Goal: Task Accomplishment & Management: Manage account settings

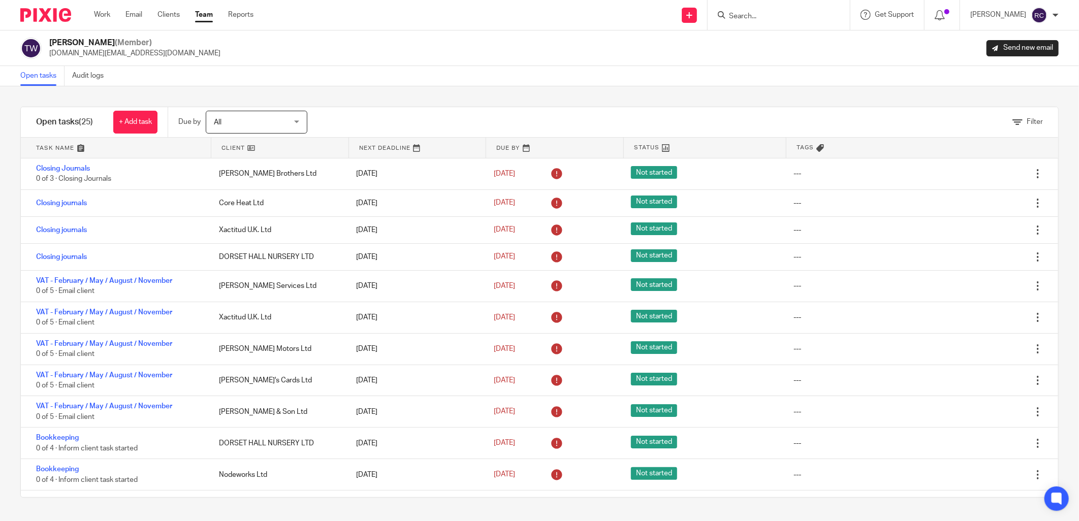
click at [754, 15] on input "Search" at bounding box center [773, 16] width 91 height 9
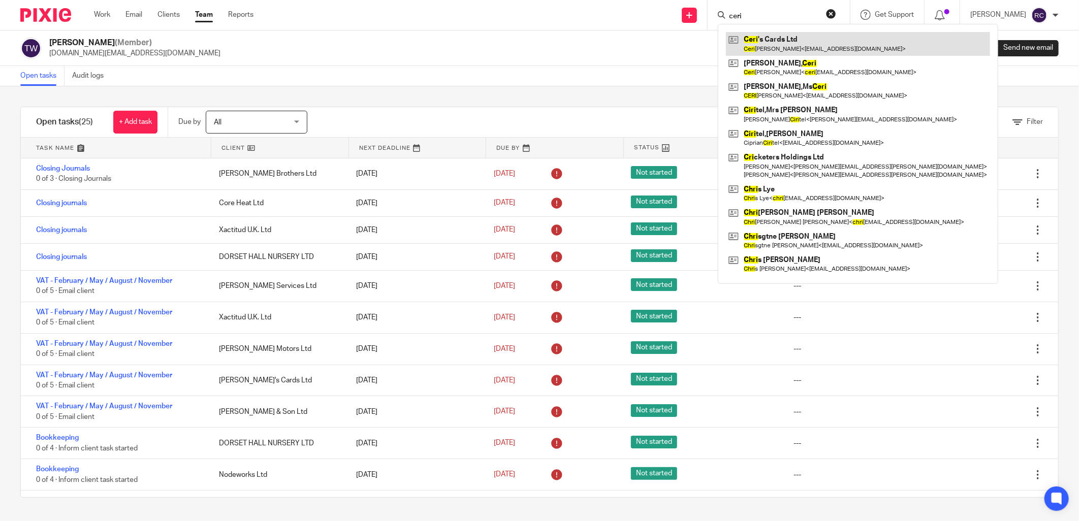
type input "ceri"
click at [764, 48] on link at bounding box center [858, 43] width 264 height 23
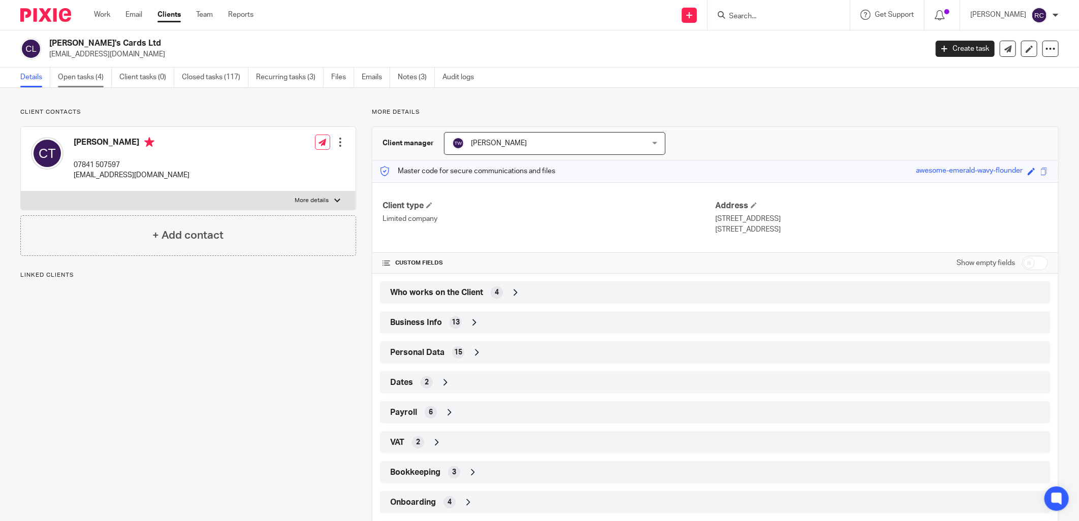
click at [76, 74] on link "Open tasks (4)" at bounding box center [85, 78] width 54 height 20
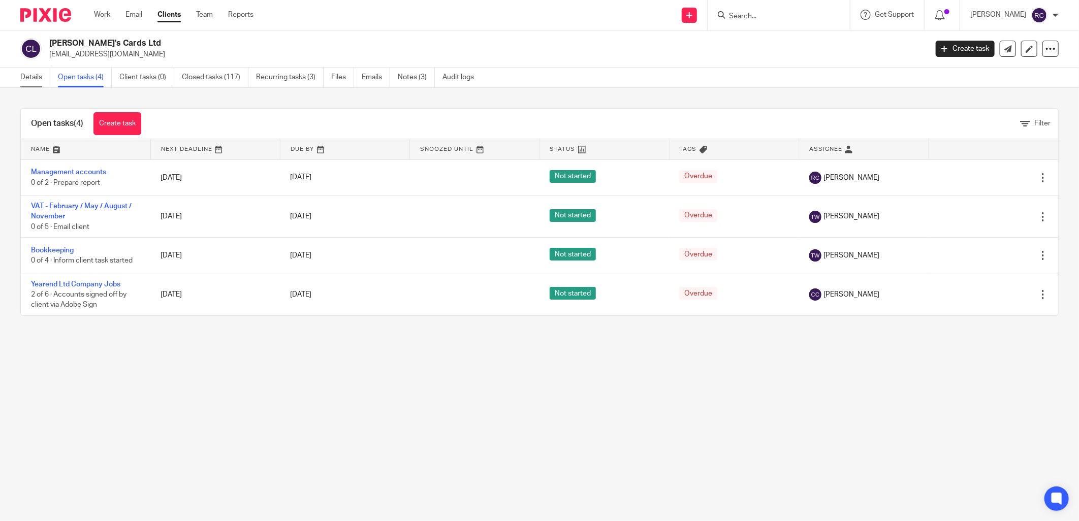
click at [24, 78] on link "Details" at bounding box center [35, 78] width 30 height 20
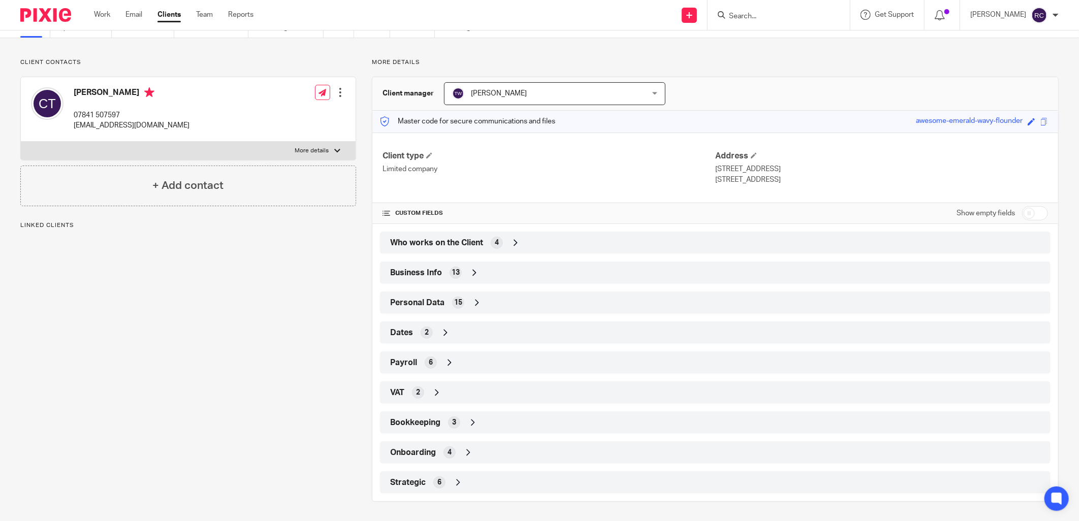
scroll to position [51, 0]
click at [425, 454] on span "Onboarding" at bounding box center [413, 452] width 46 height 11
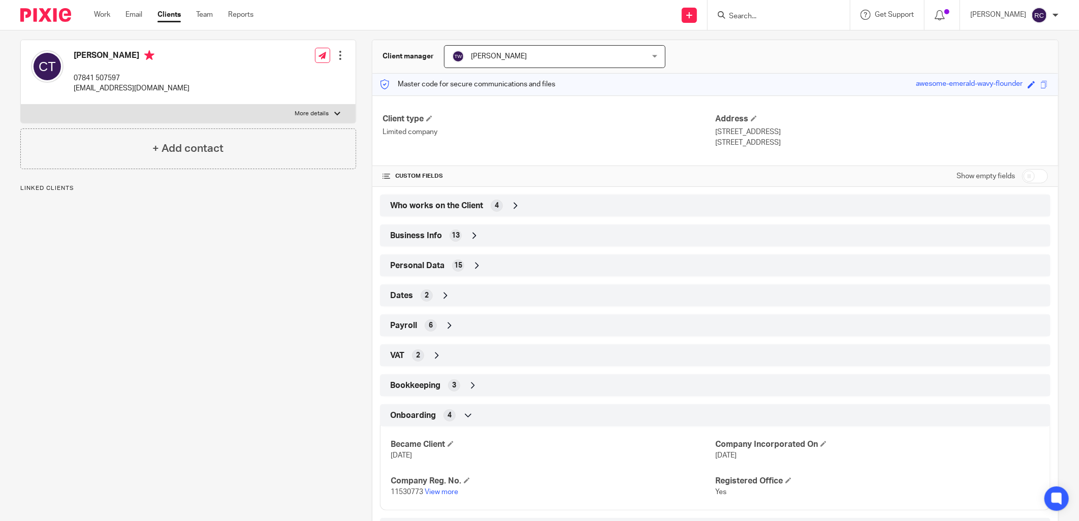
scroll to position [135, 0]
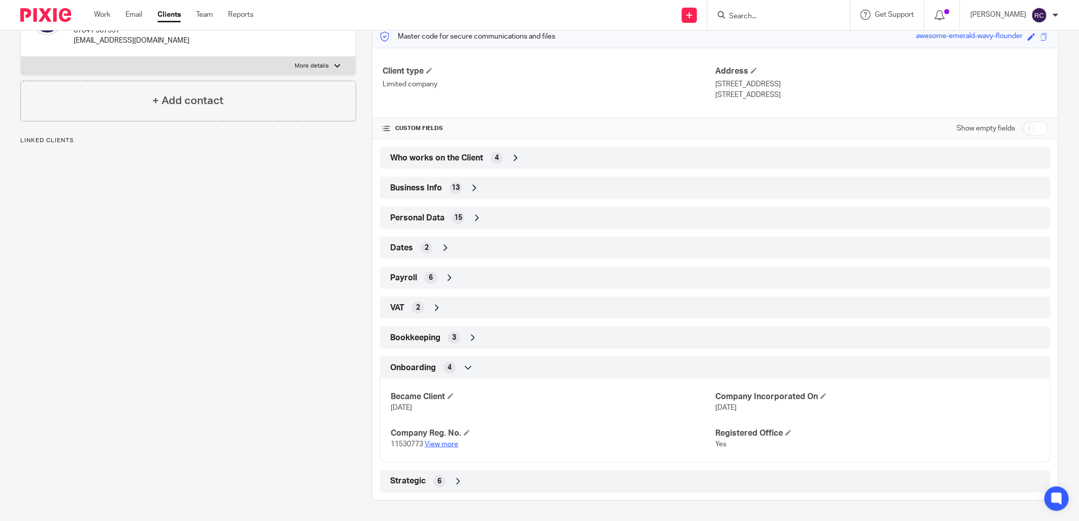
click at [432, 444] on link "View more" at bounding box center [442, 444] width 34 height 7
click at [744, 12] on input "Search" at bounding box center [773, 16] width 91 height 9
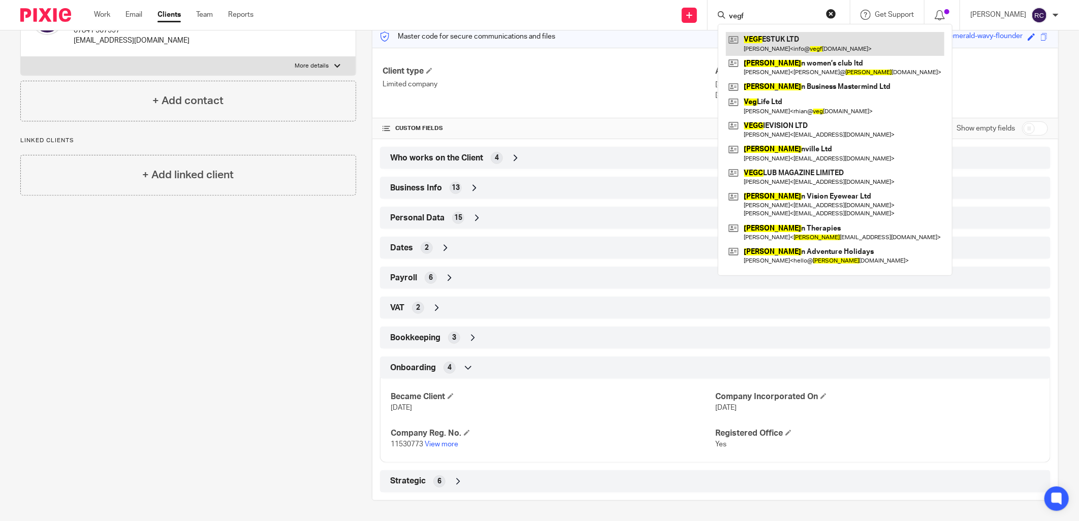
type input "vegf"
click at [787, 41] on link at bounding box center [835, 43] width 218 height 23
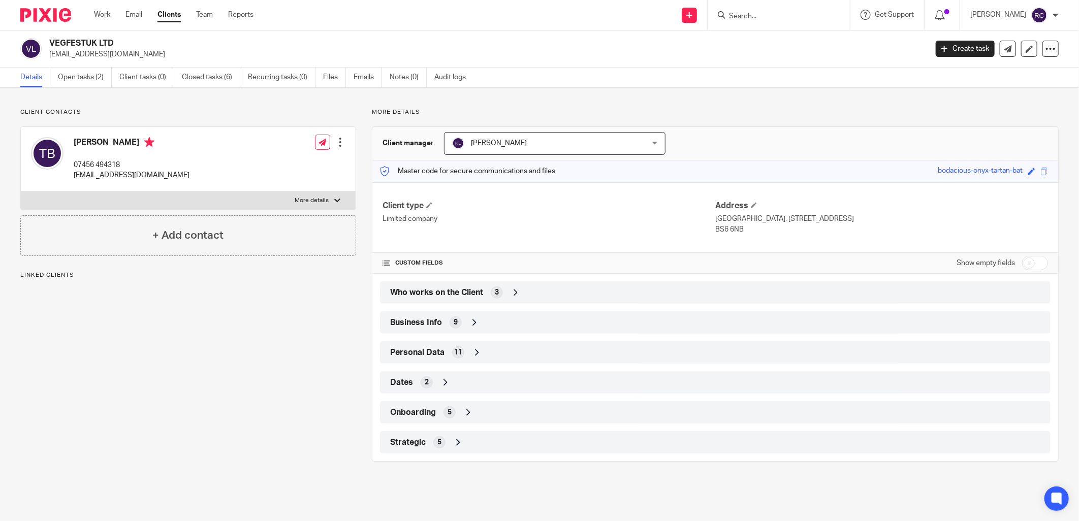
drag, startPoint x: 49, startPoint y: 44, endPoint x: 125, endPoint y: 44, distance: 75.7
click at [125, 44] on h2 "VEGFESTUK LTD" at bounding box center [397, 43] width 697 height 11
copy h2 "VEGFESTUK LTD"
click at [470, 326] on icon at bounding box center [475, 323] width 10 height 10
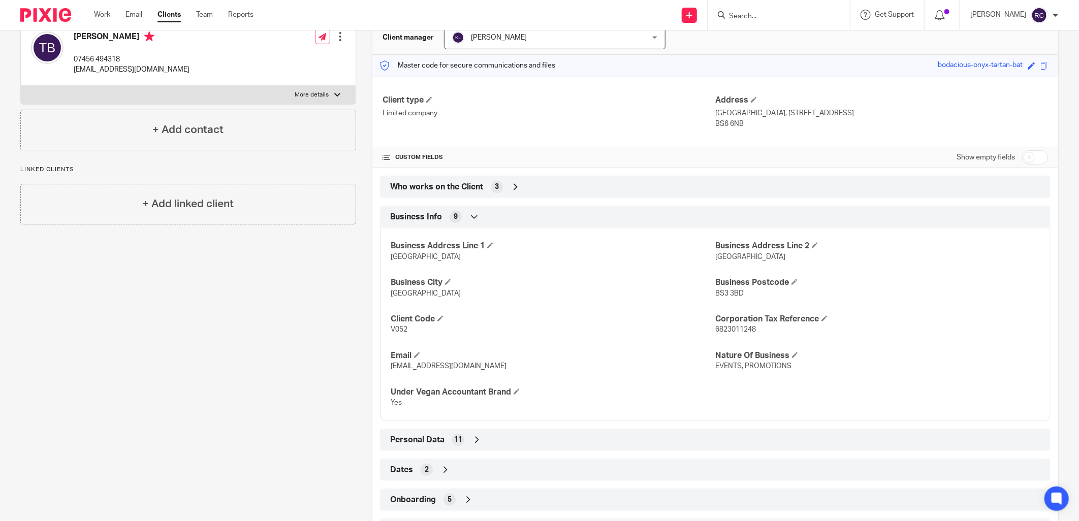
scroll to position [154, 0]
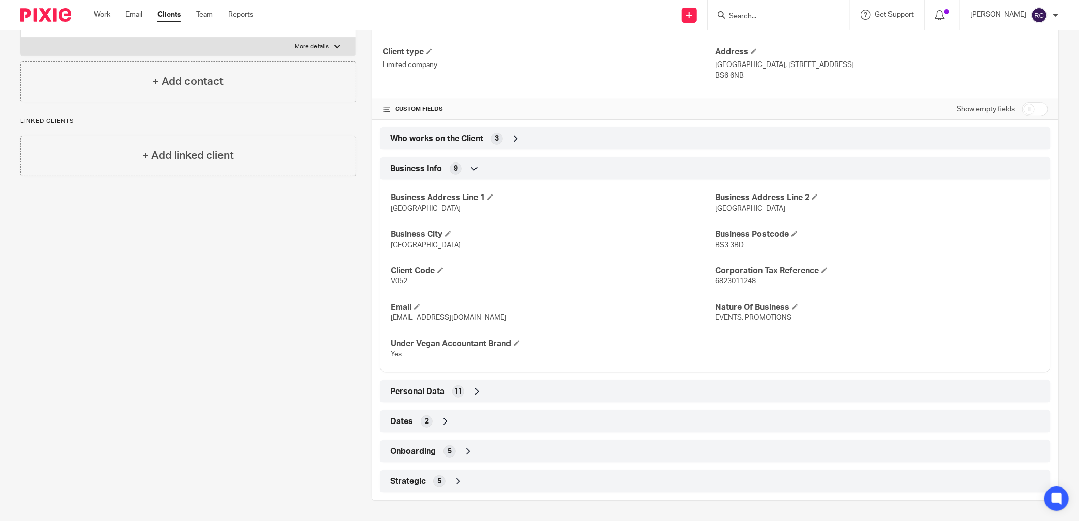
click at [422, 447] on span "Onboarding" at bounding box center [413, 452] width 46 height 11
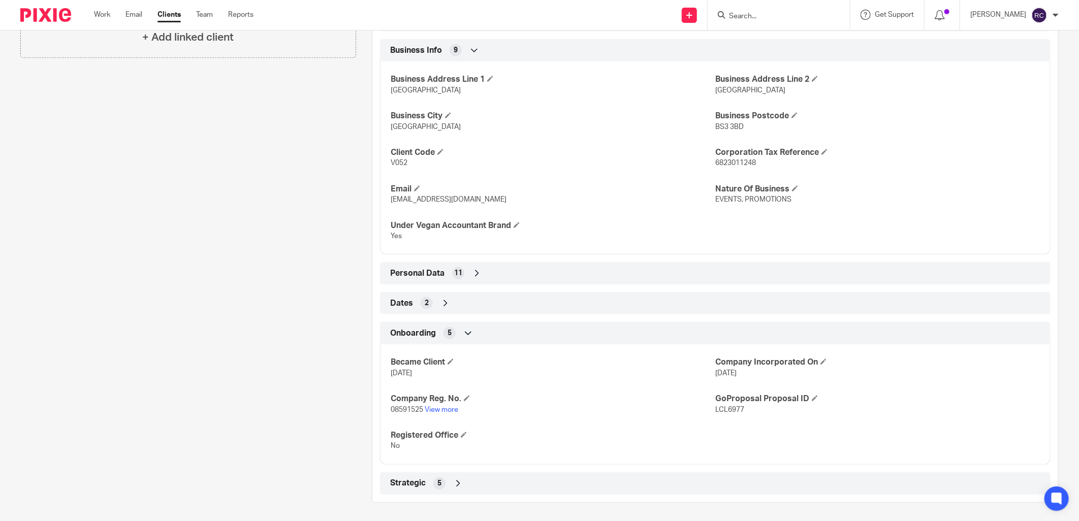
scroll to position [274, 0]
click at [436, 410] on link "View more" at bounding box center [442, 407] width 34 height 7
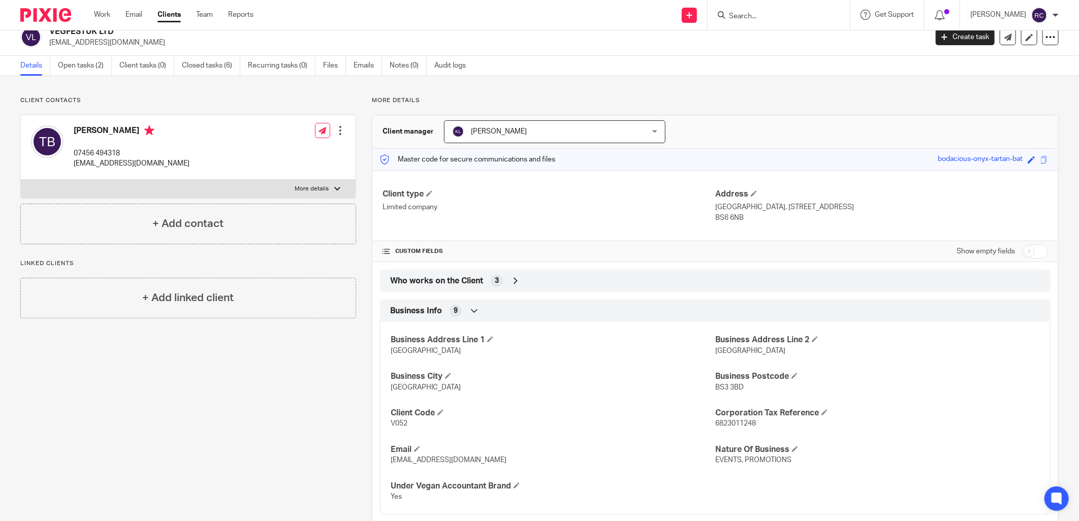
scroll to position [0, 0]
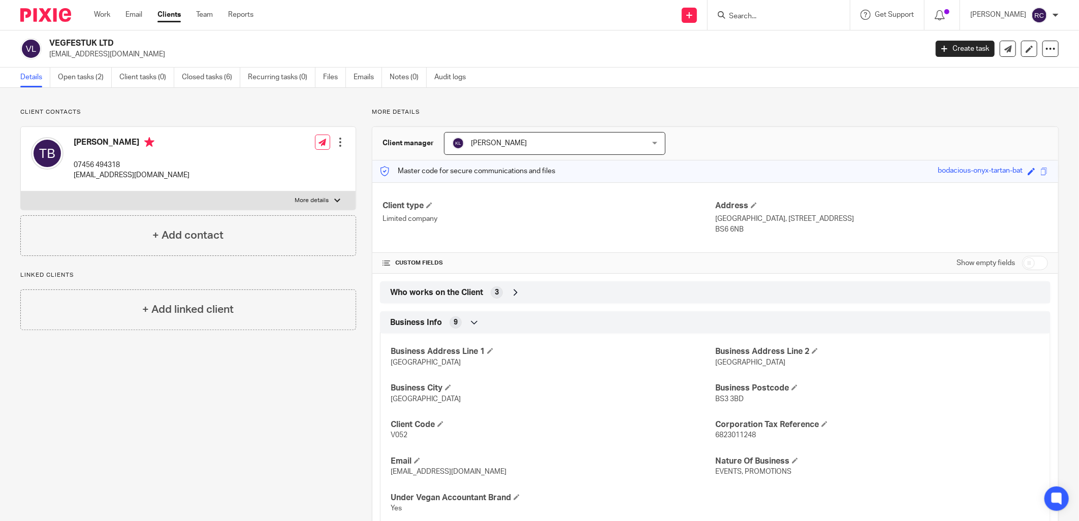
drag, startPoint x: 47, startPoint y: 43, endPoint x: 126, endPoint y: 43, distance: 78.3
click at [126, 43] on div "VEGFESTUK LTD info@vegfest.co.uk" at bounding box center [470, 48] width 900 height 21
copy h2 "VEGFESTUK LTD"
click at [82, 77] on link "Open tasks (2)" at bounding box center [85, 78] width 54 height 20
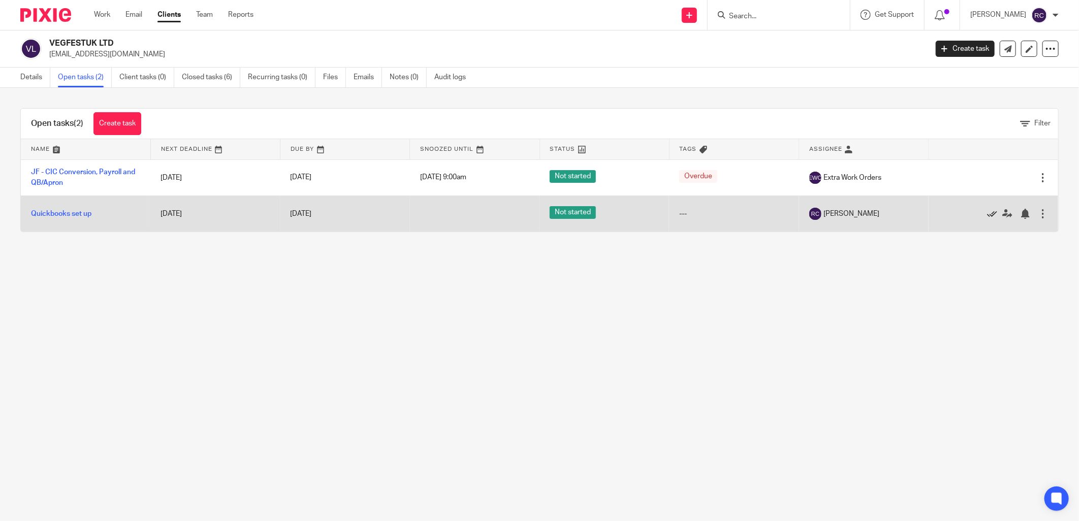
click at [987, 214] on icon at bounding box center [992, 214] width 10 height 10
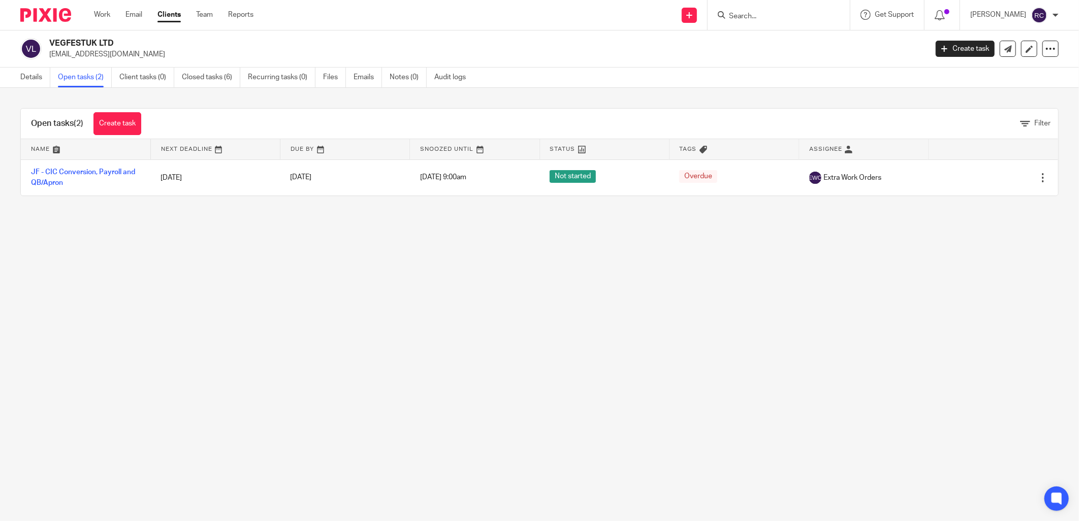
click at [798, 19] on input "Search" at bounding box center [773, 16] width 91 height 9
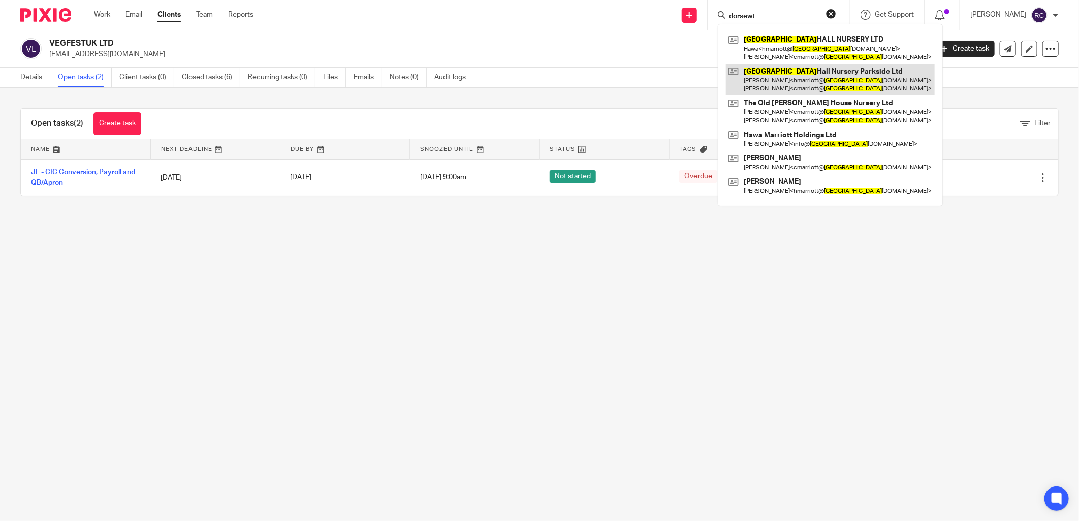
type input "dorsewt"
click at [776, 69] on link at bounding box center [830, 80] width 209 height 32
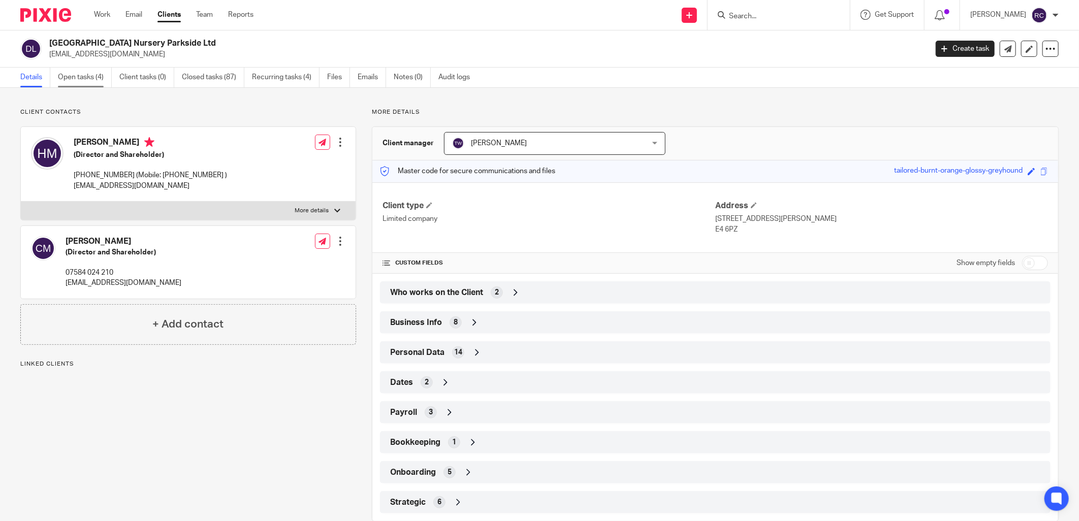
click at [79, 79] on link "Open tasks (4)" at bounding box center [85, 78] width 54 height 20
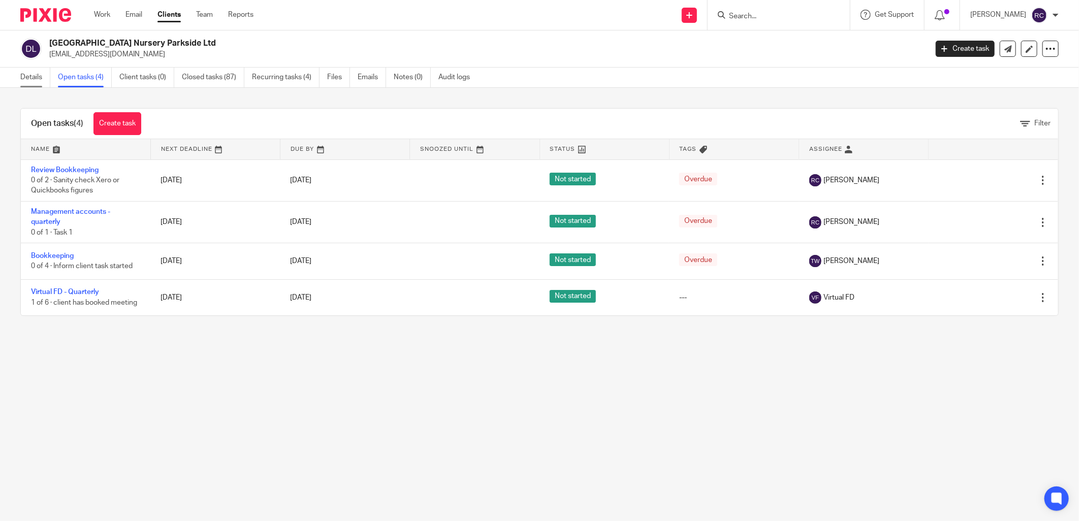
click at [22, 77] on link "Details" at bounding box center [35, 78] width 30 height 20
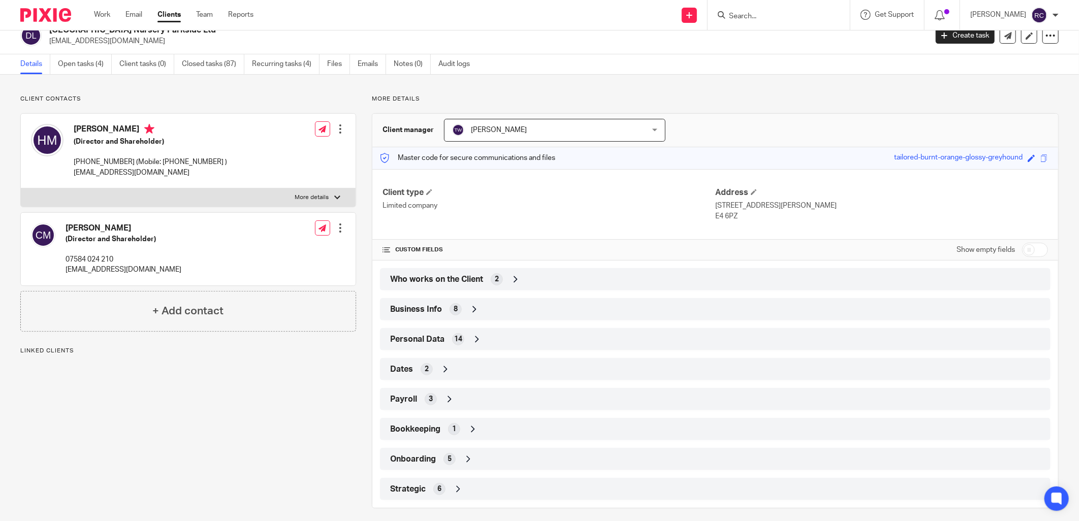
scroll to position [21, 0]
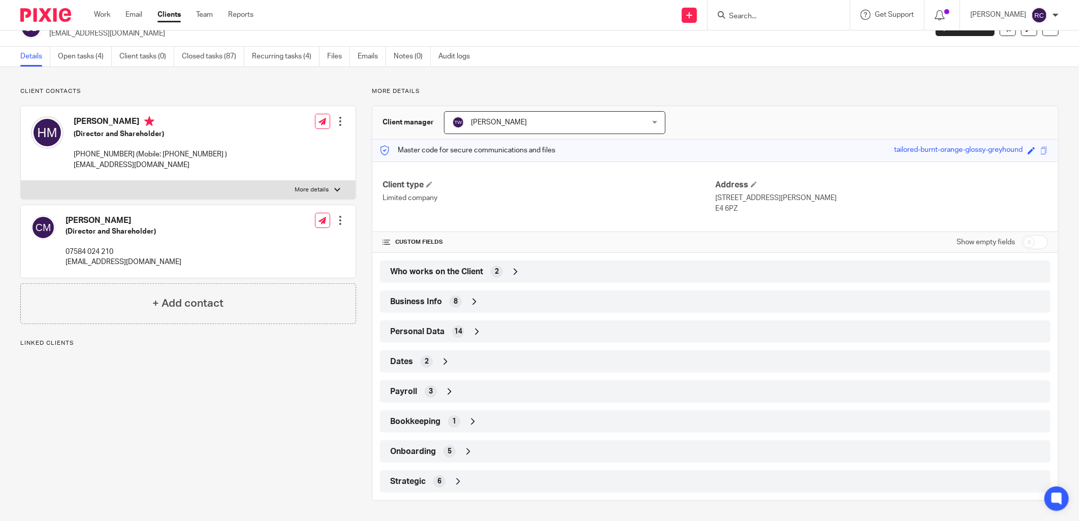
click at [435, 454] on div "Onboarding 5" at bounding box center [715, 451] width 655 height 17
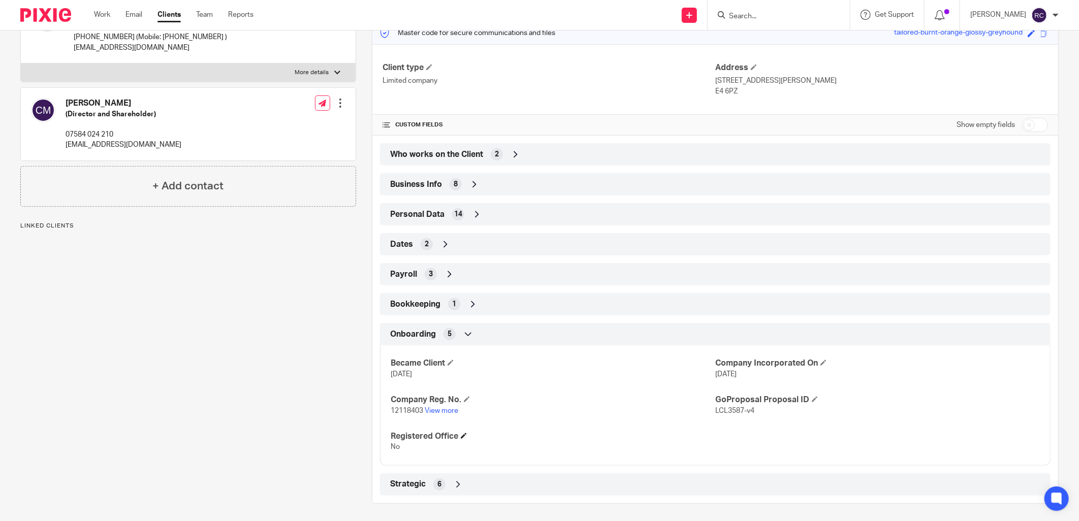
scroll to position [141, 0]
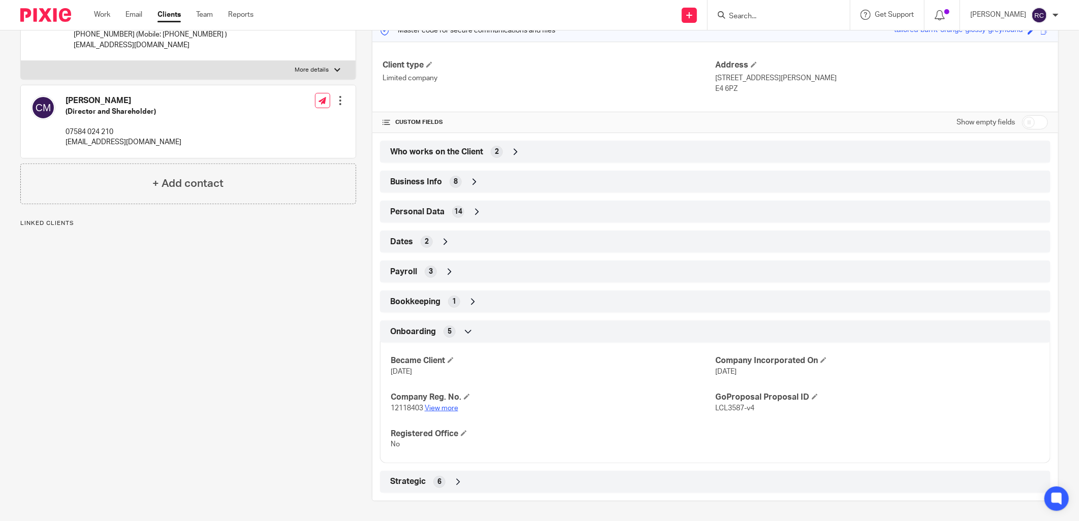
click at [430, 407] on link "View more" at bounding box center [442, 408] width 34 height 7
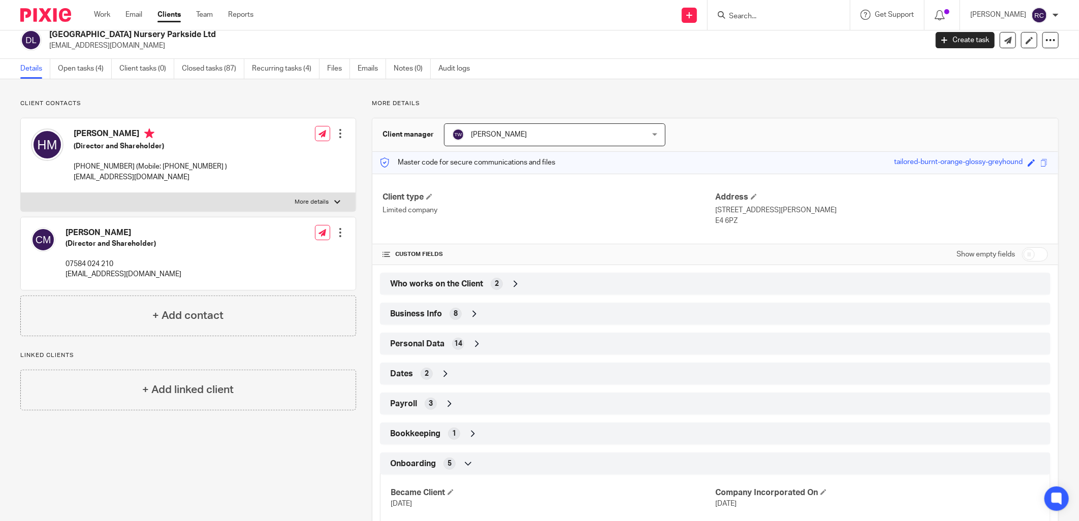
scroll to position [0, 0]
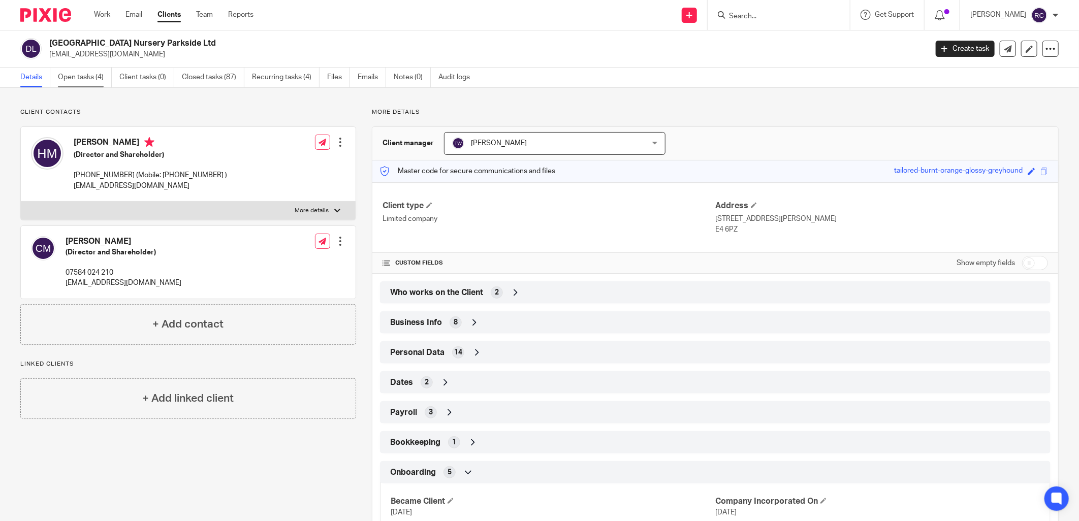
click at [78, 77] on link "Open tasks (4)" at bounding box center [85, 78] width 54 height 20
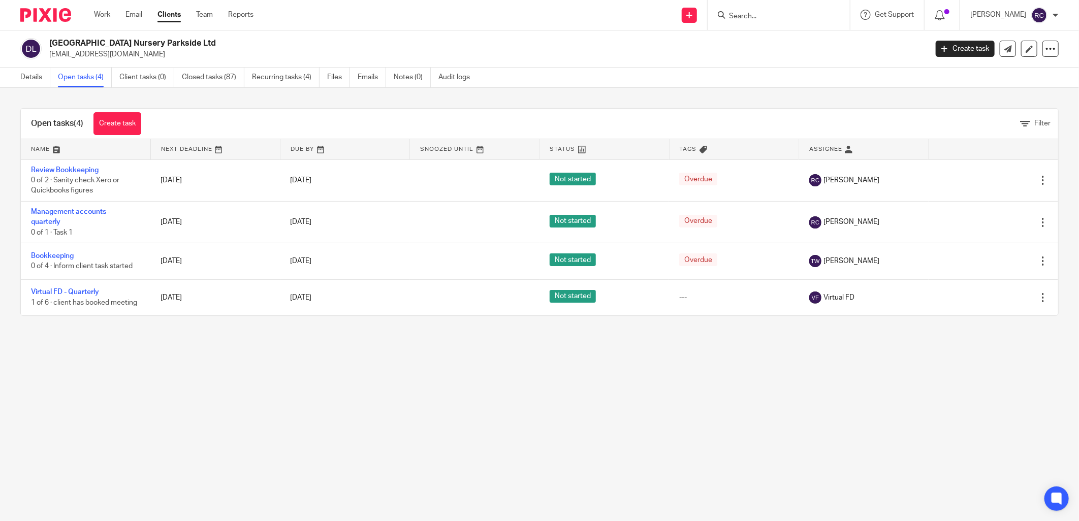
click at [774, 17] on input "Search" at bounding box center [773, 16] width 91 height 9
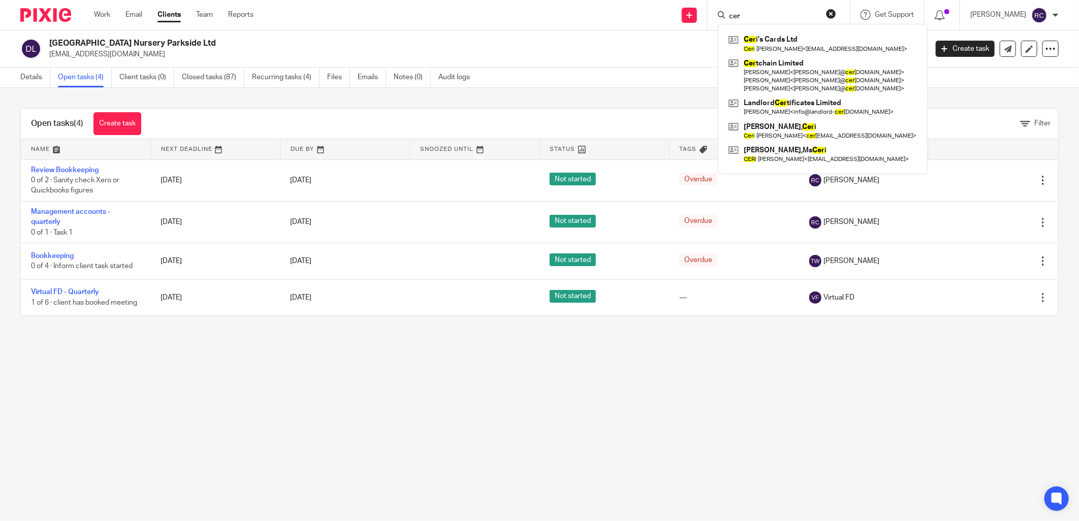
type input "cer"
click at [788, 438] on main "[GEOGRAPHIC_DATA] Nursery Parkside Ltd [EMAIL_ADDRESS][DOMAIN_NAME] Create task…" at bounding box center [539, 260] width 1079 height 521
